Goal: Check status: Check status

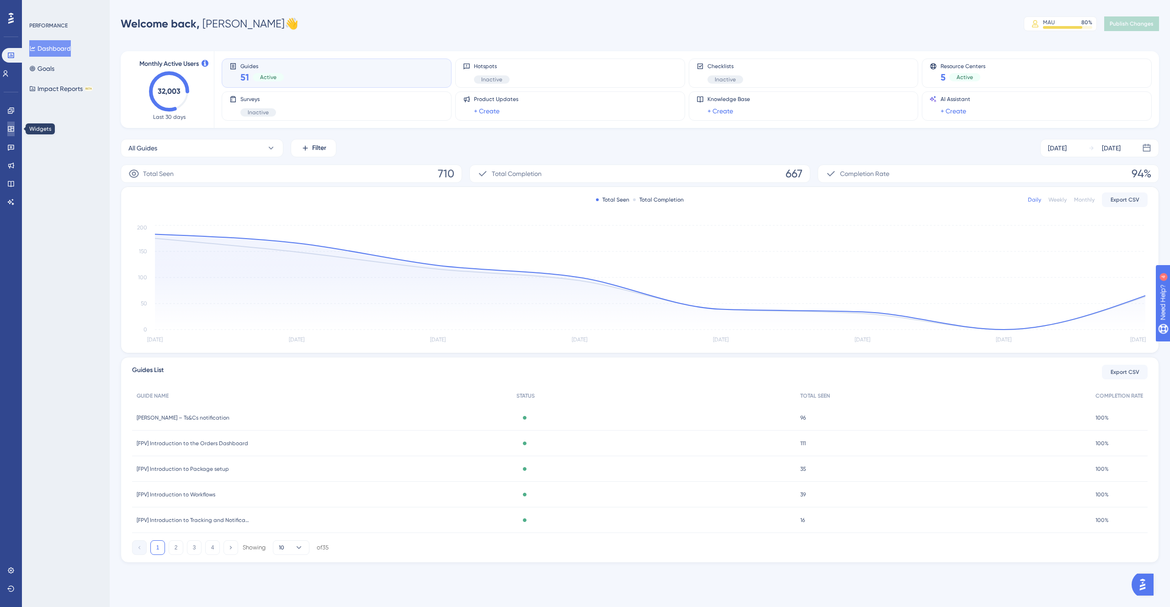
click at [11, 130] on icon at bounding box center [10, 128] width 7 height 7
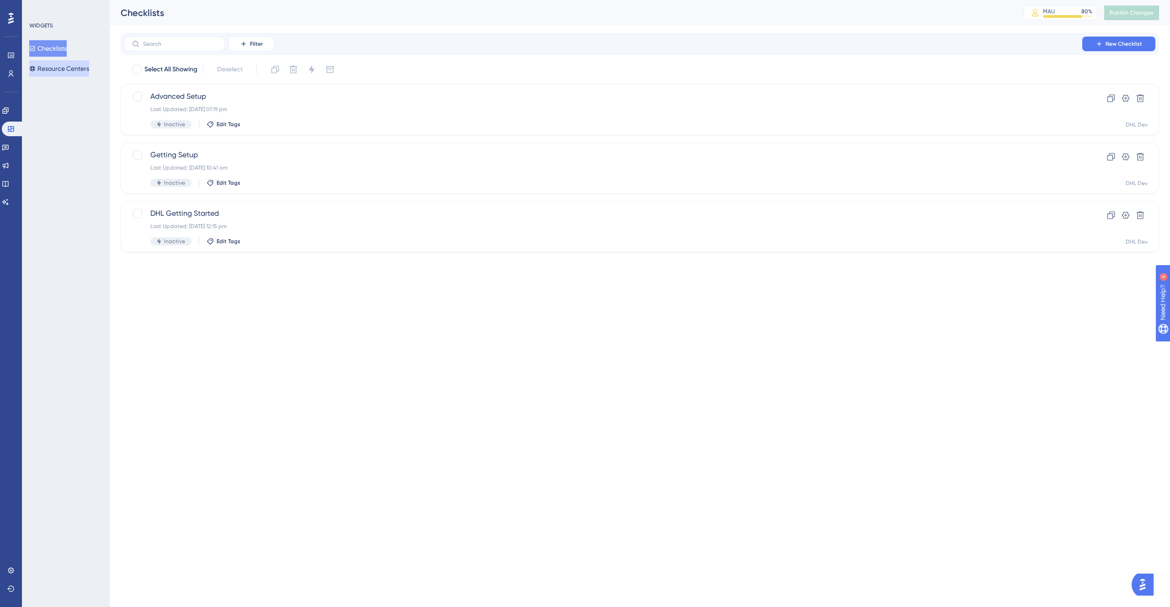
click at [70, 64] on button "Resource Centers" at bounding box center [59, 68] width 60 height 16
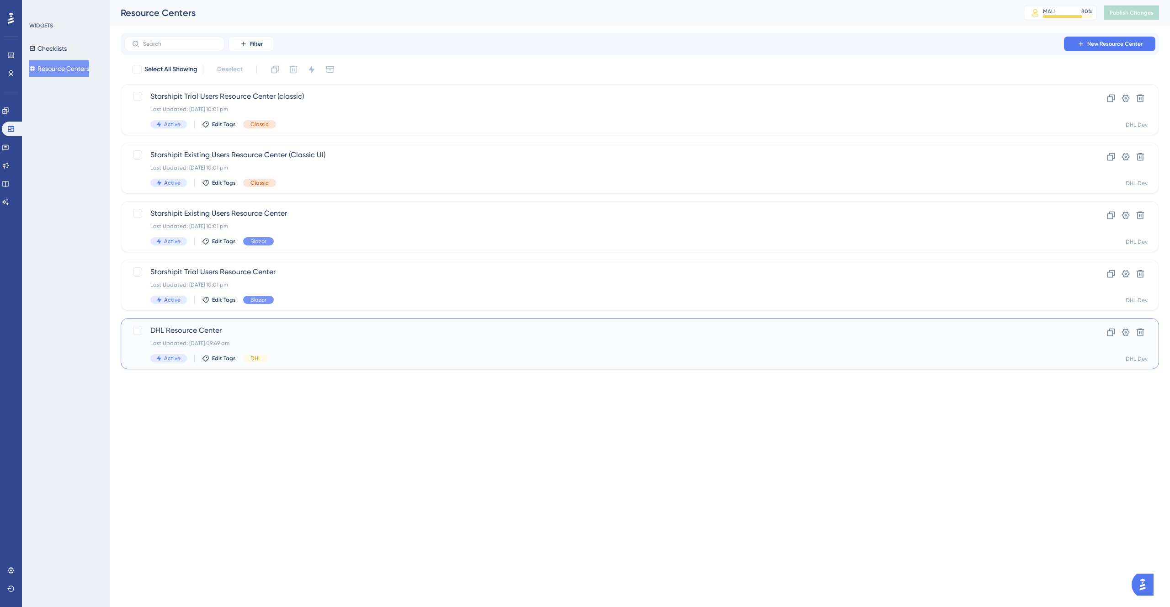
click at [340, 337] on div "DHL Resource Center Last Updated: [DATE] 09:49 am Active Edit Tags DHL" at bounding box center [603, 343] width 906 height 37
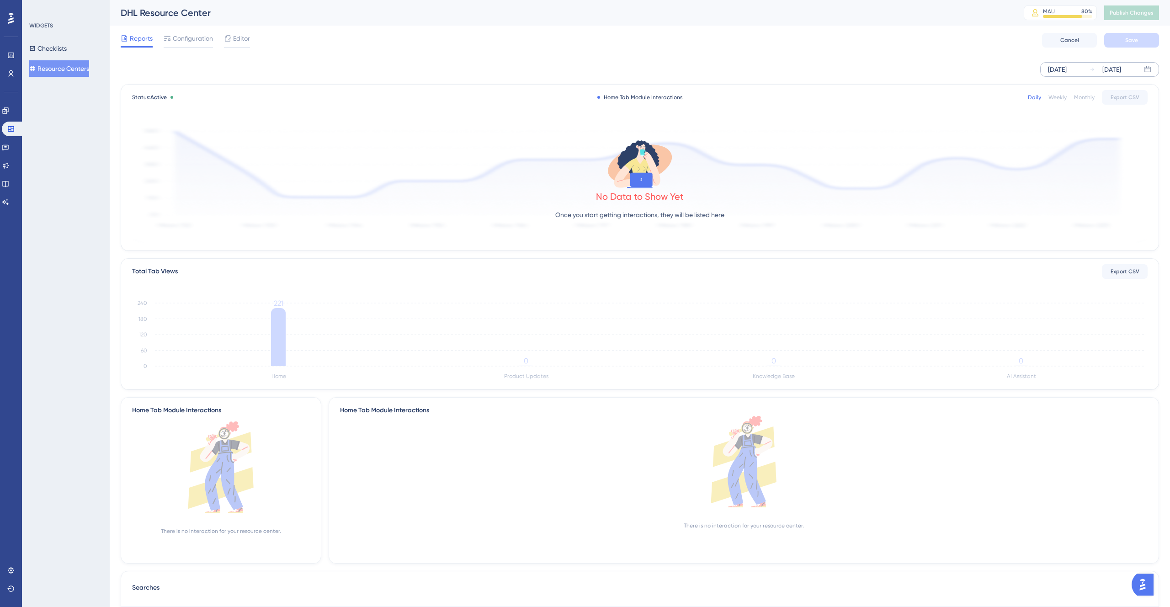
click at [1066, 72] on div "[DATE]" at bounding box center [1057, 69] width 19 height 11
click at [861, 92] on div "[DATE]" at bounding box center [929, 98] width 151 height 26
click at [864, 97] on icon at bounding box center [862, 98] width 5 height 8
click at [1100, 143] on button "01" at bounding box center [1102, 144] width 16 height 16
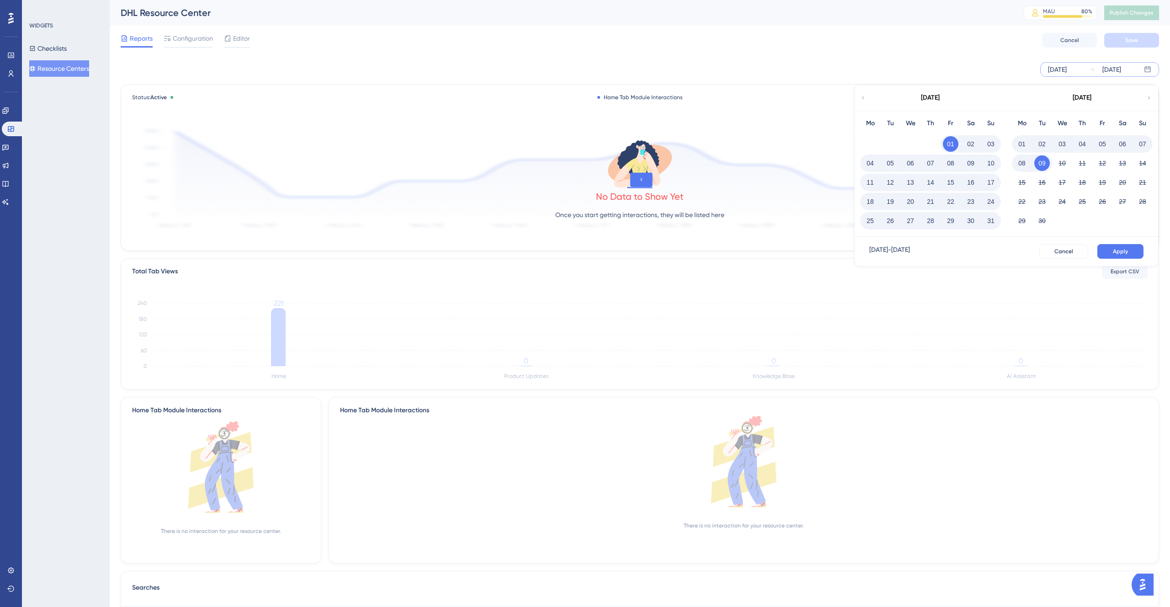
drag, startPoint x: 996, startPoint y: 223, endPoint x: 1088, endPoint y: 263, distance: 101.3
click at [996, 223] on button "31" at bounding box center [991, 221] width 16 height 16
click at [1119, 253] on span "Apply" at bounding box center [1120, 251] width 15 height 7
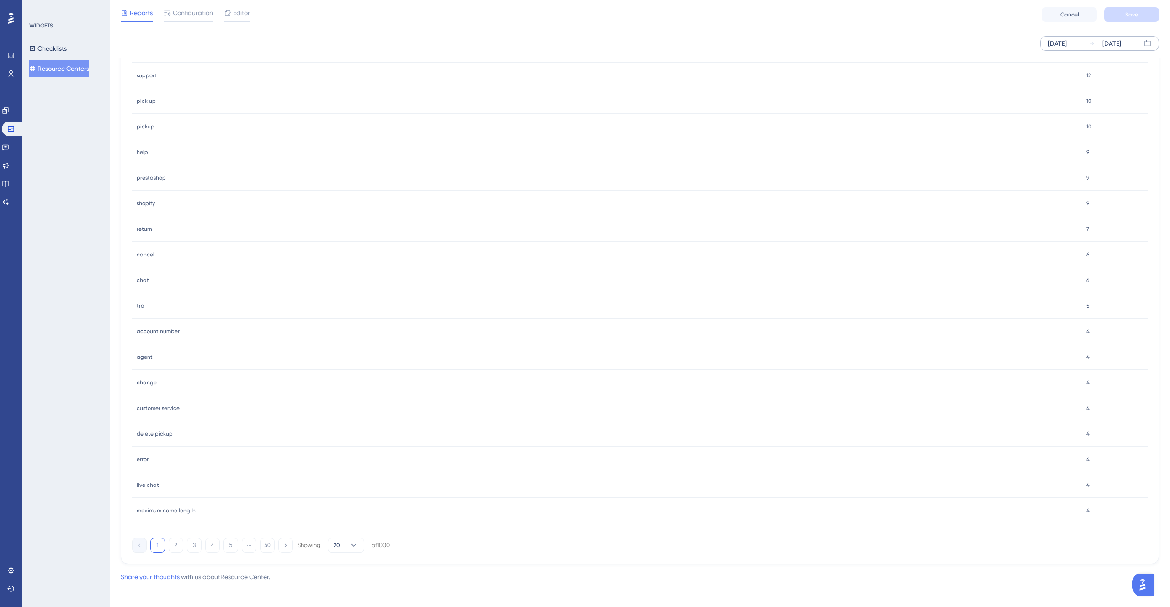
scroll to position [654, 0]
click at [180, 543] on button "2" at bounding box center [176, 540] width 15 height 15
click at [195, 543] on button "3" at bounding box center [194, 540] width 15 height 15
click at [161, 545] on button "1" at bounding box center [157, 540] width 15 height 15
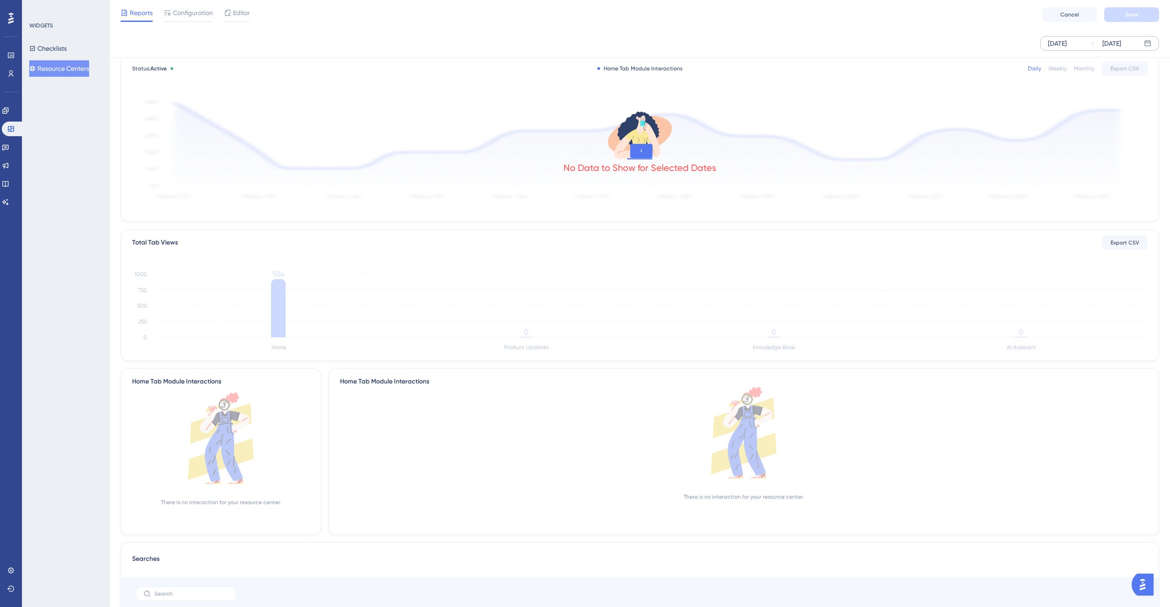
scroll to position [0, 0]
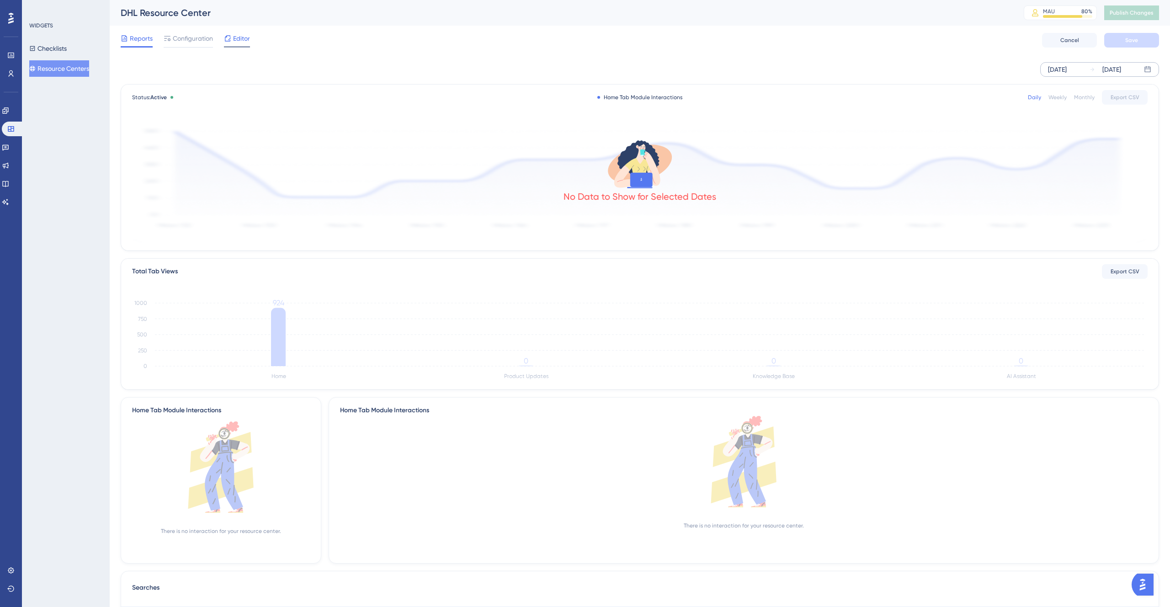
click at [239, 39] on span "Editor" at bounding box center [241, 38] width 17 height 11
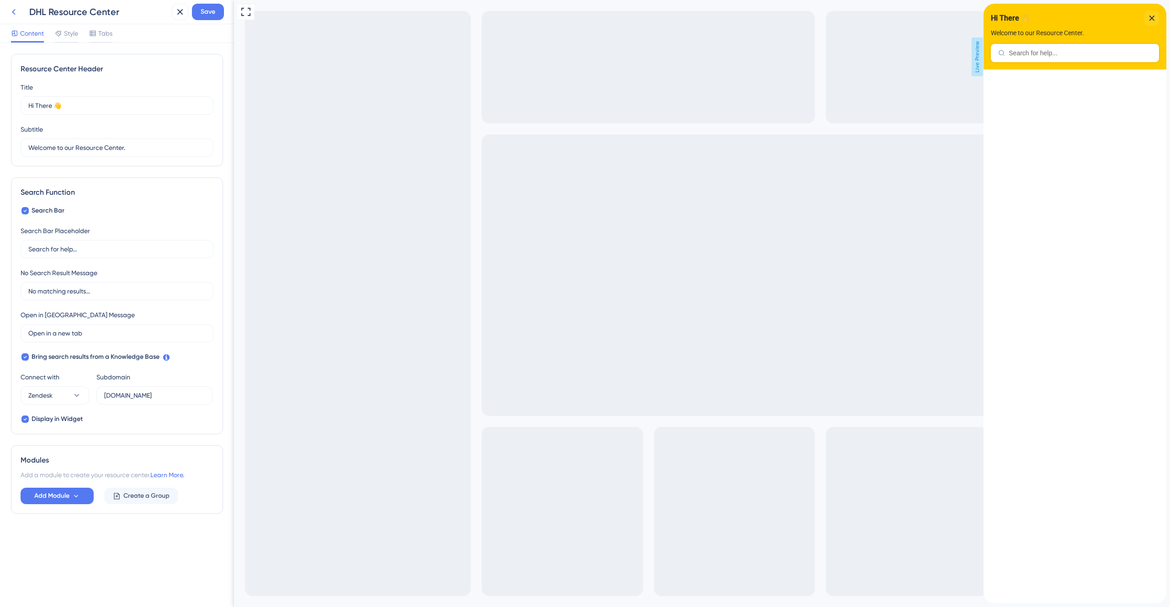
click at [14, 15] on icon at bounding box center [13, 11] width 11 height 11
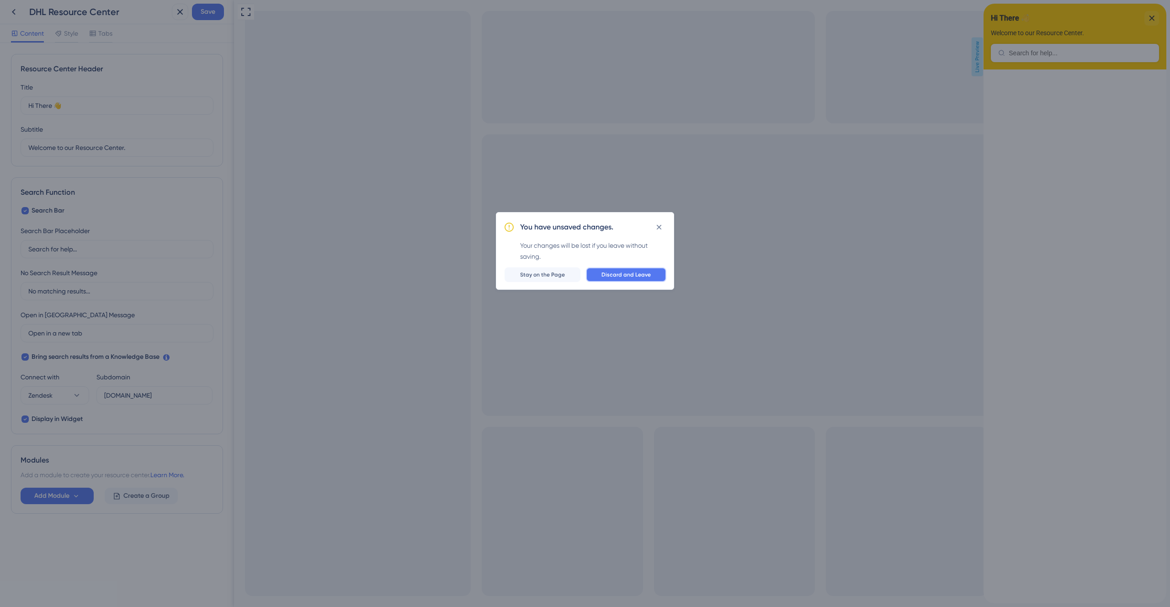
click at [619, 273] on span "Discard and Leave" at bounding box center [625, 274] width 49 height 7
